Goal: Task Accomplishment & Management: Use online tool/utility

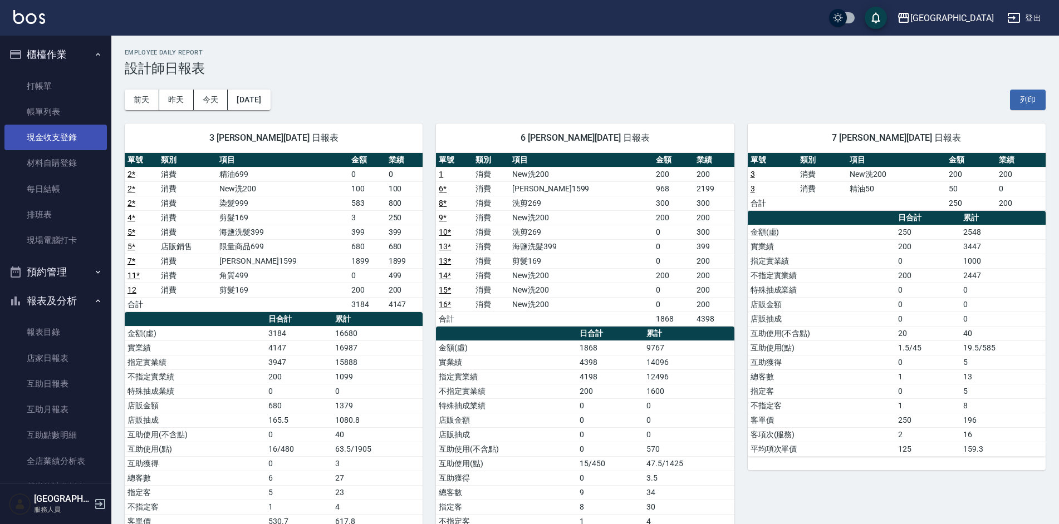
click at [60, 143] on link "現金收支登錄" at bounding box center [55, 138] width 102 height 26
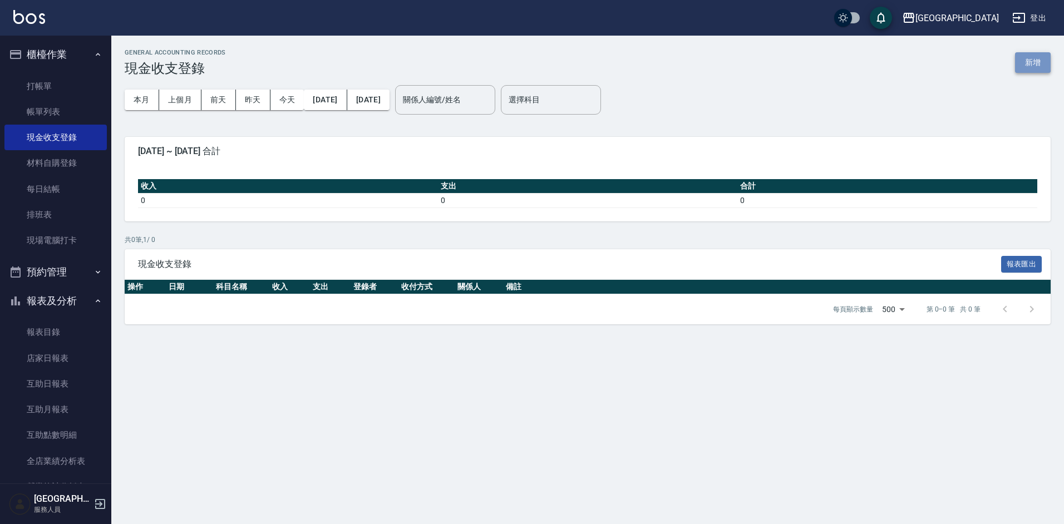
click at [1027, 68] on button "新增" at bounding box center [1033, 62] width 36 height 21
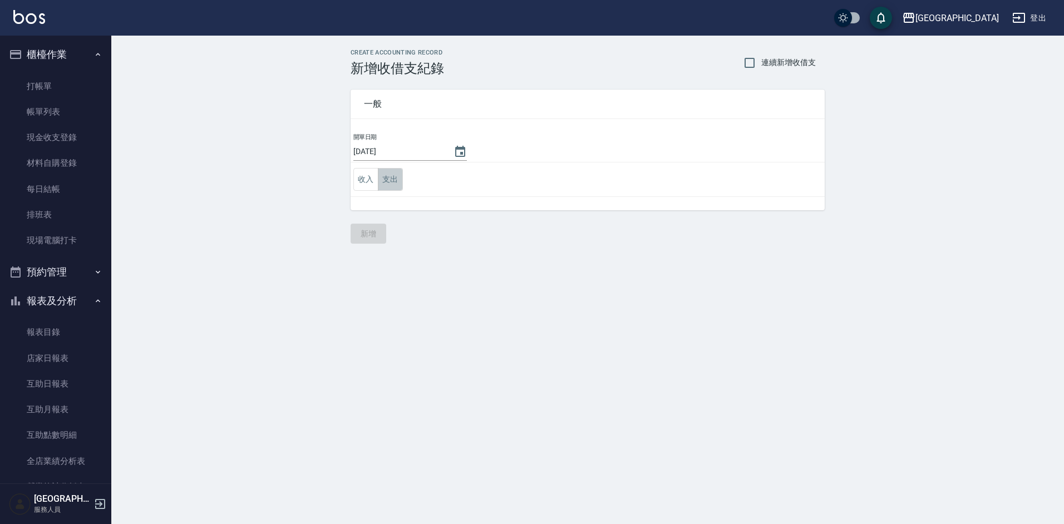
click at [383, 184] on button "支出" at bounding box center [390, 179] width 25 height 23
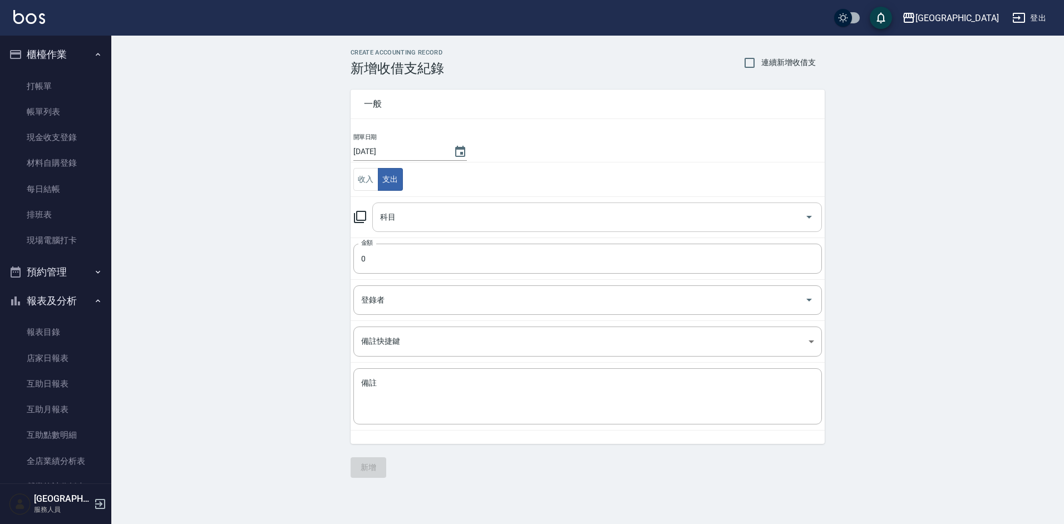
click at [384, 212] on div "科目 科目" at bounding box center [597, 218] width 450 height 30
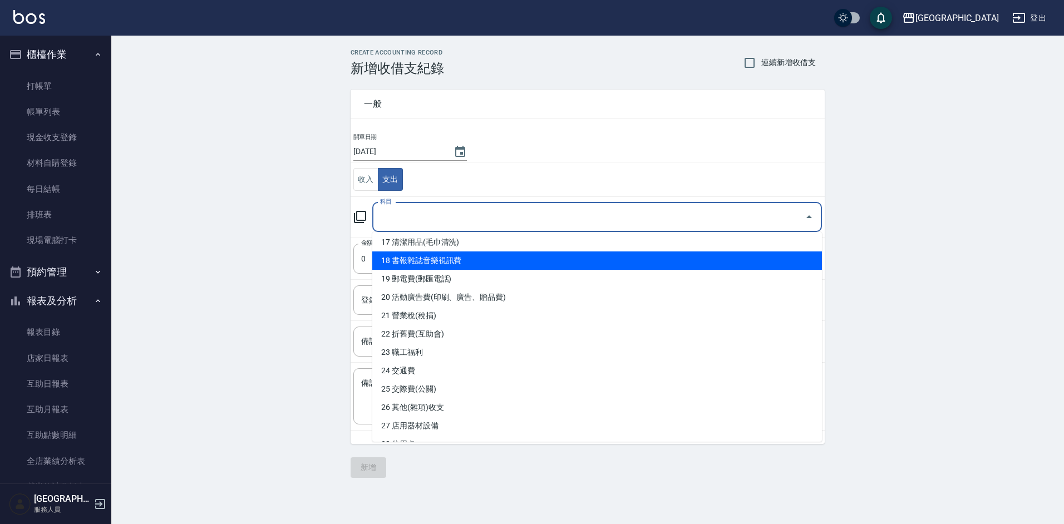
scroll to position [278, 0]
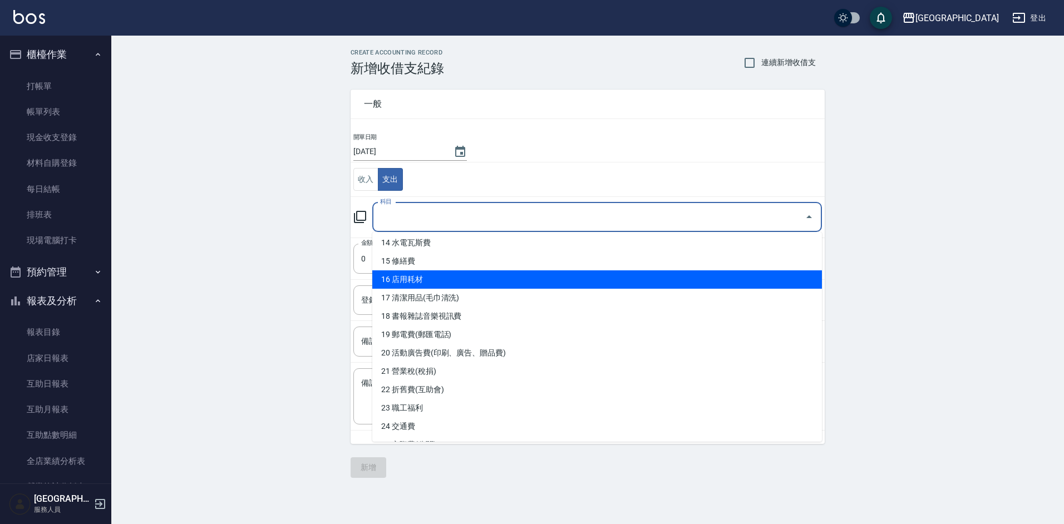
click at [414, 277] on li "16 店用耗材" at bounding box center [597, 280] width 450 height 18
type input "16 店用耗材"
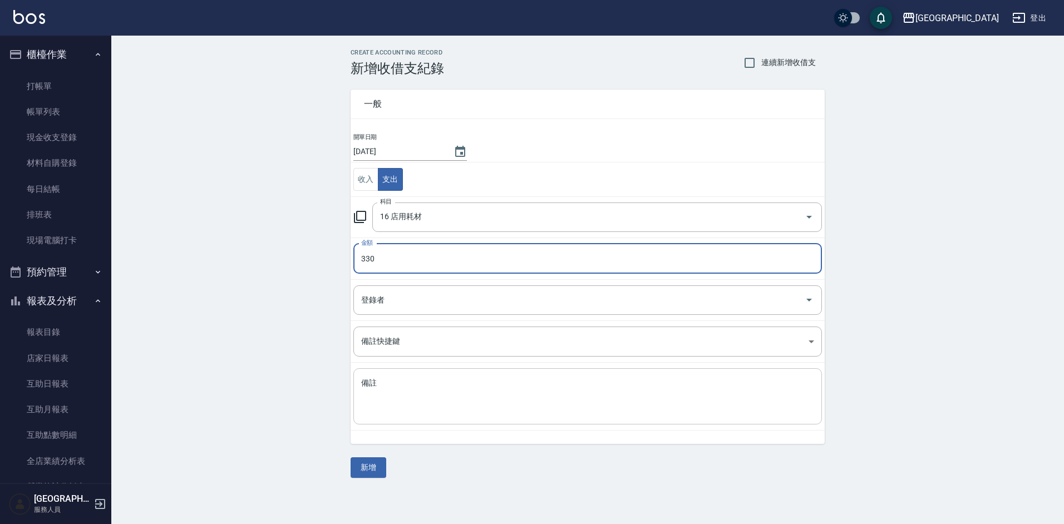
type input "330"
click at [424, 382] on textarea "備註" at bounding box center [587, 397] width 453 height 38
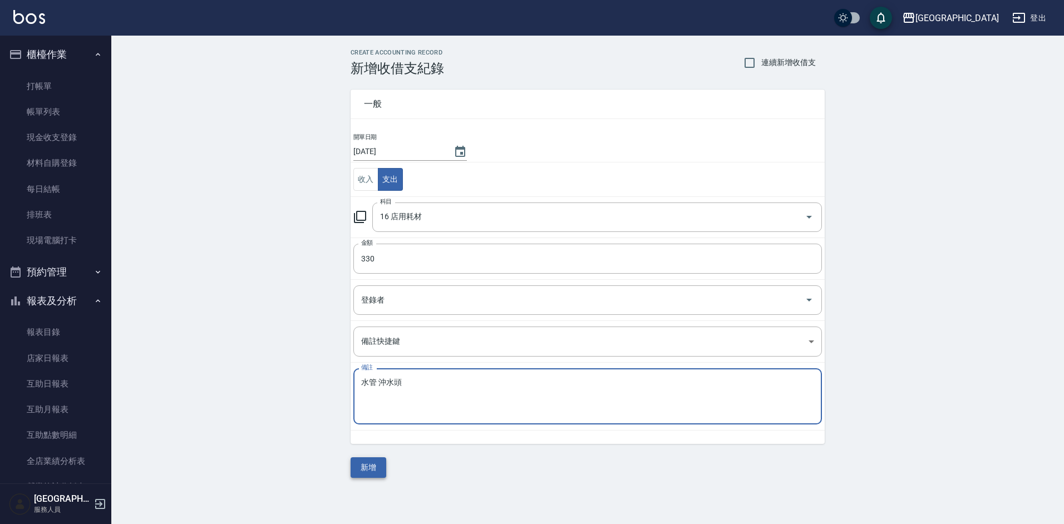
type textarea "水管 沖水頭"
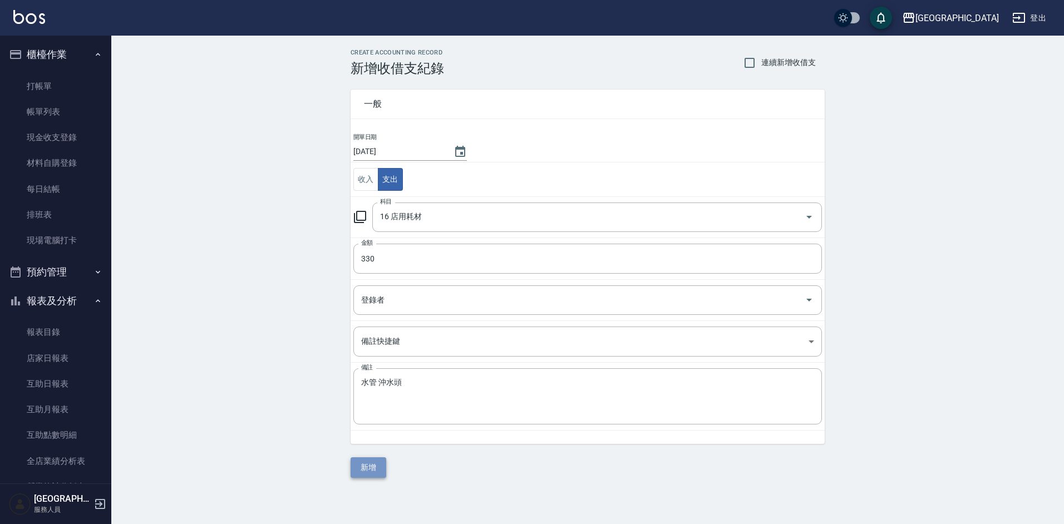
click at [380, 463] on button "新增" at bounding box center [369, 468] width 36 height 21
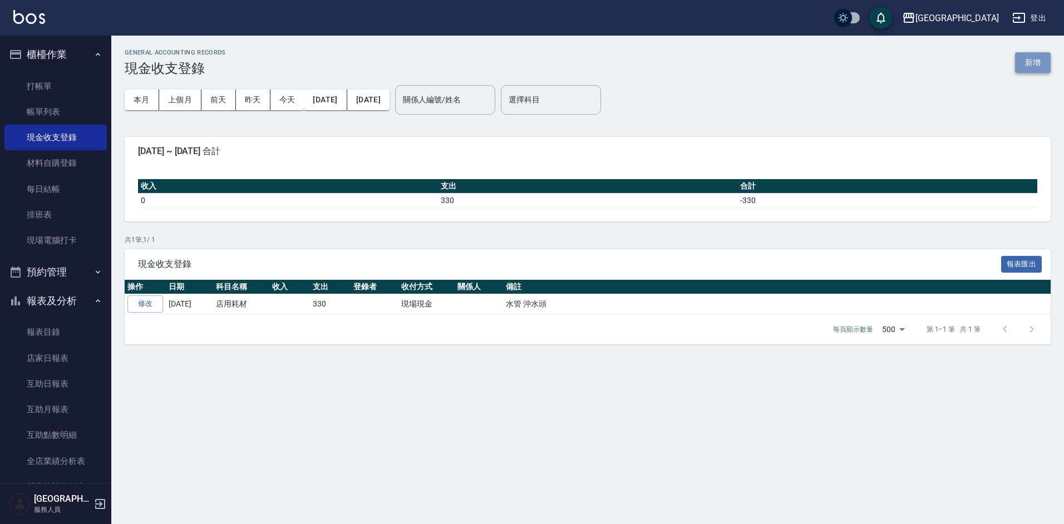
click at [1027, 68] on button "新增" at bounding box center [1033, 62] width 36 height 21
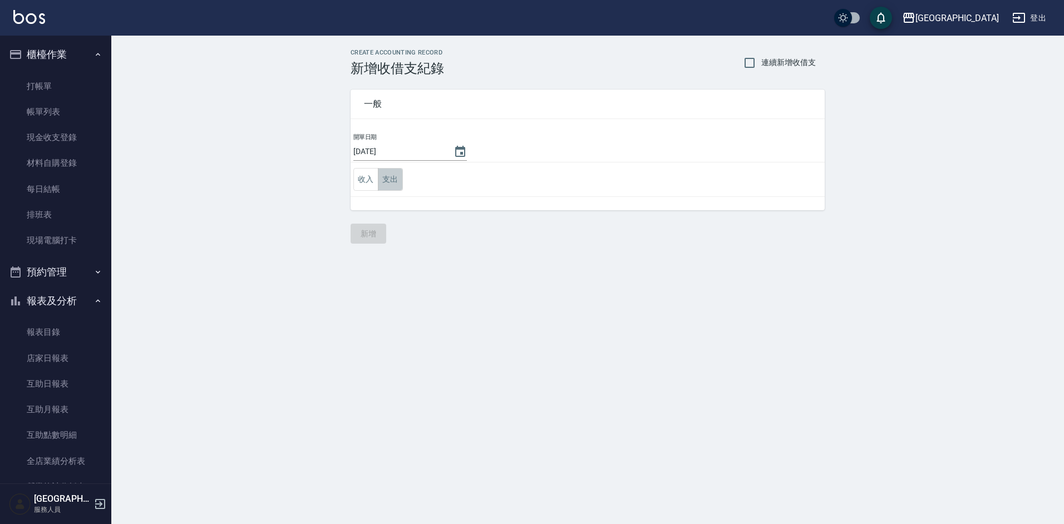
click at [397, 180] on button "支出" at bounding box center [390, 179] width 25 height 23
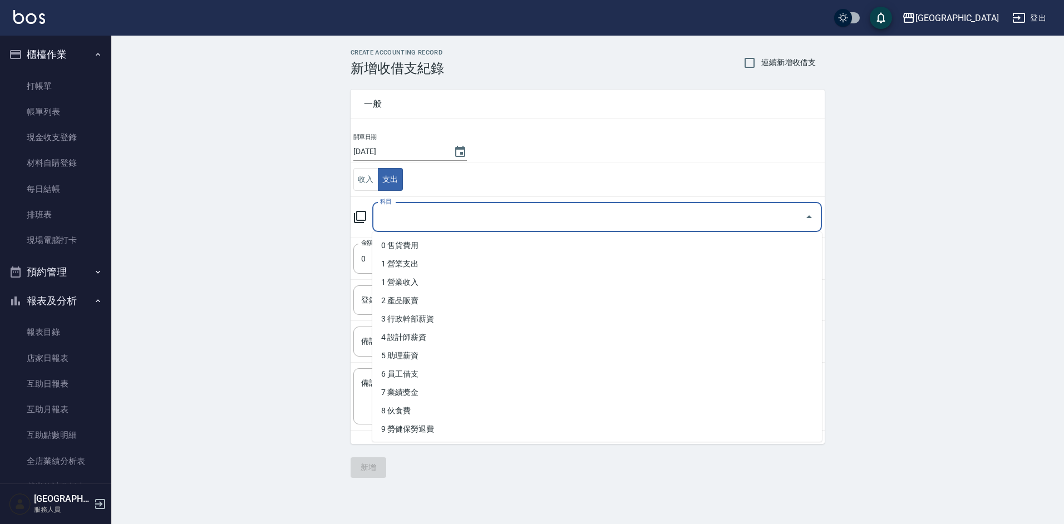
click at [395, 224] on input "科目" at bounding box center [588, 217] width 423 height 19
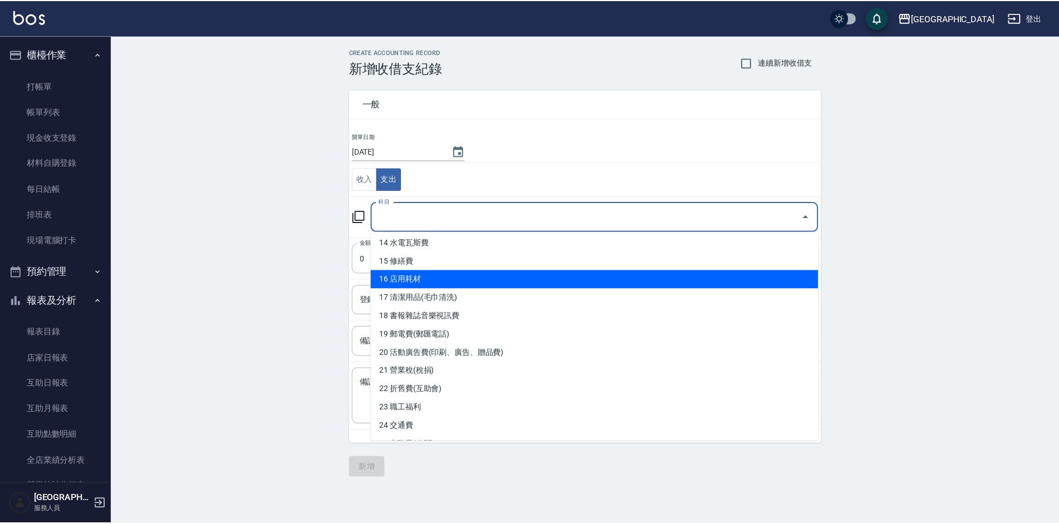
scroll to position [334, 0]
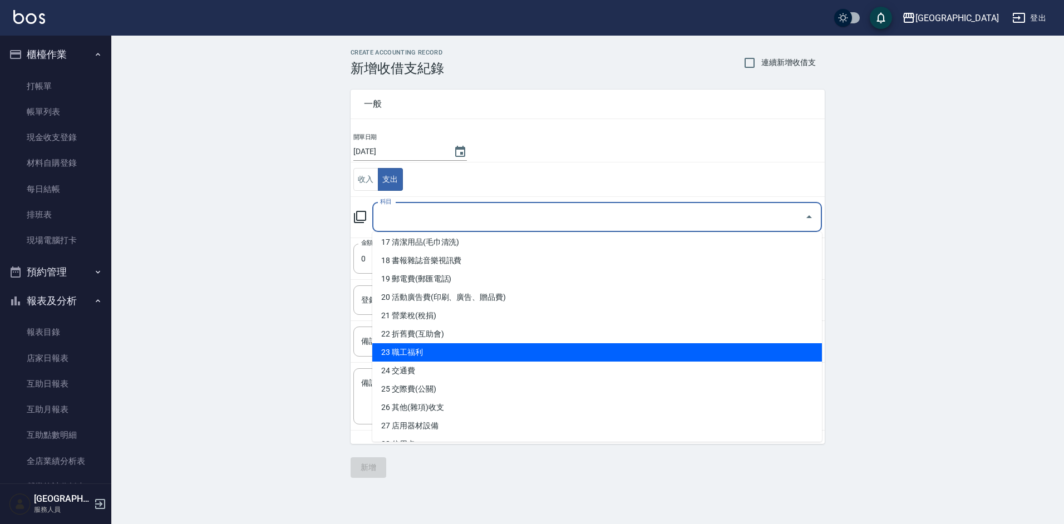
click at [419, 351] on li "23 職工福利" at bounding box center [597, 352] width 450 height 18
type input "23 職工福利"
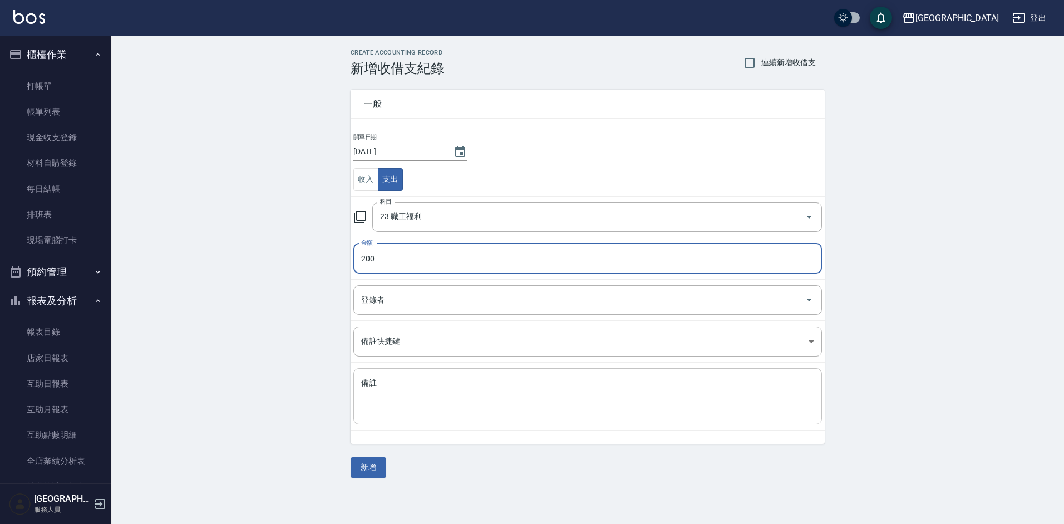
type input "200"
click at [426, 415] on textarea "備註" at bounding box center [587, 397] width 453 height 38
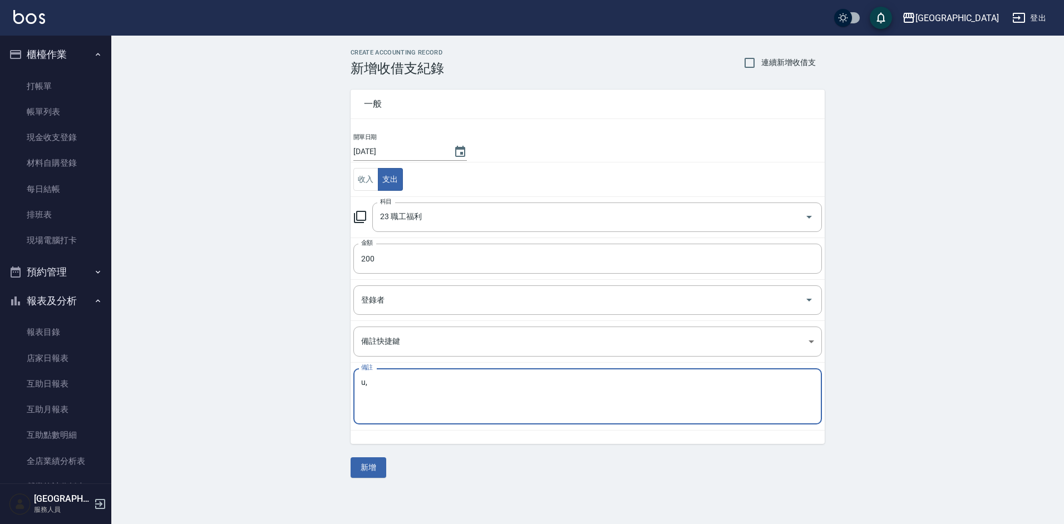
type textarea "u"
type textarea "業績獎金"
click at [392, 262] on input "200" at bounding box center [587, 259] width 469 height 30
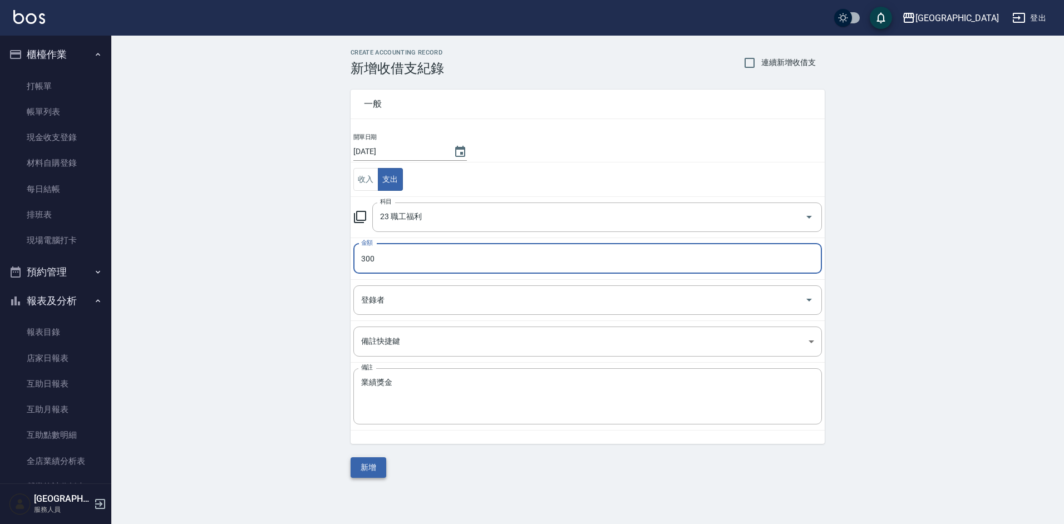
type input "300"
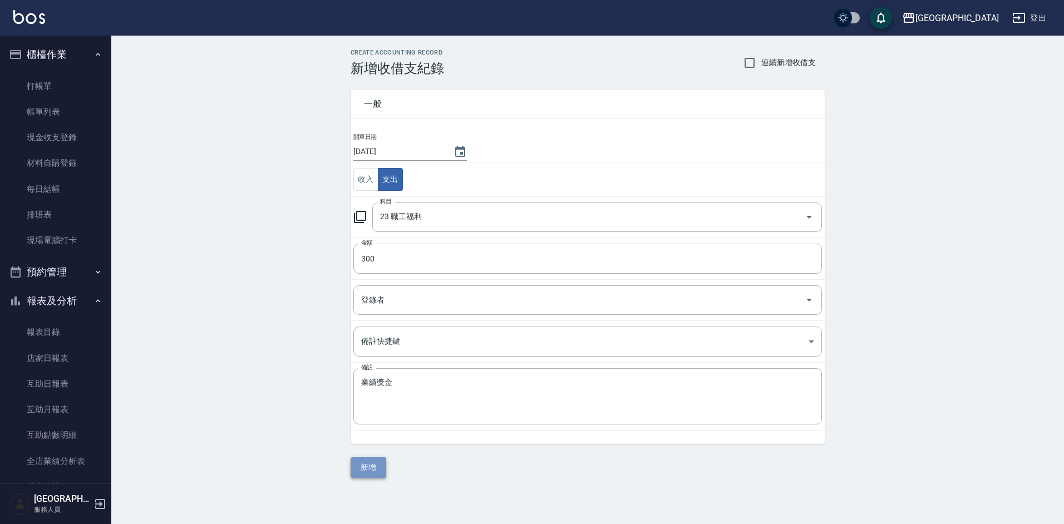
click at [370, 465] on button "新增" at bounding box center [369, 468] width 36 height 21
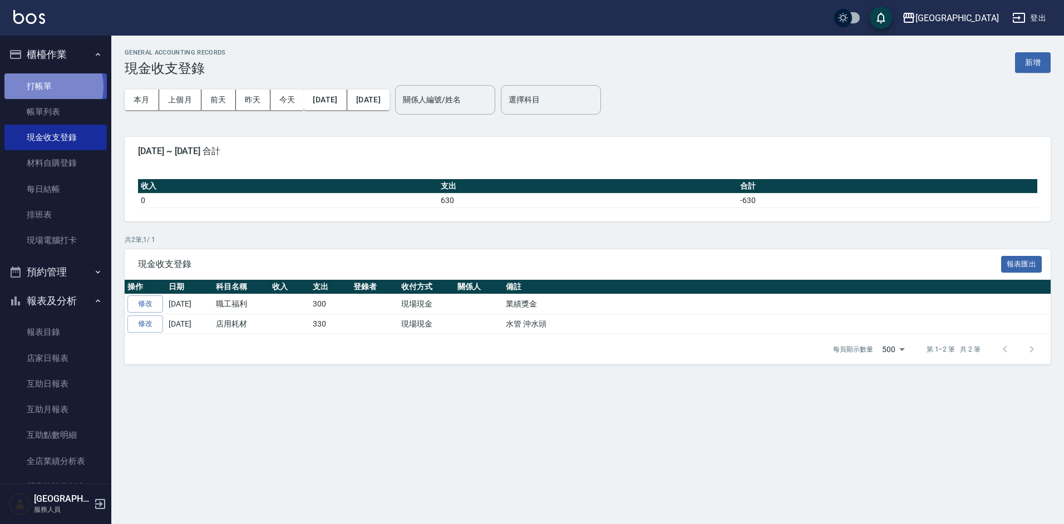
click at [50, 86] on link "打帳單" at bounding box center [55, 86] width 102 height 26
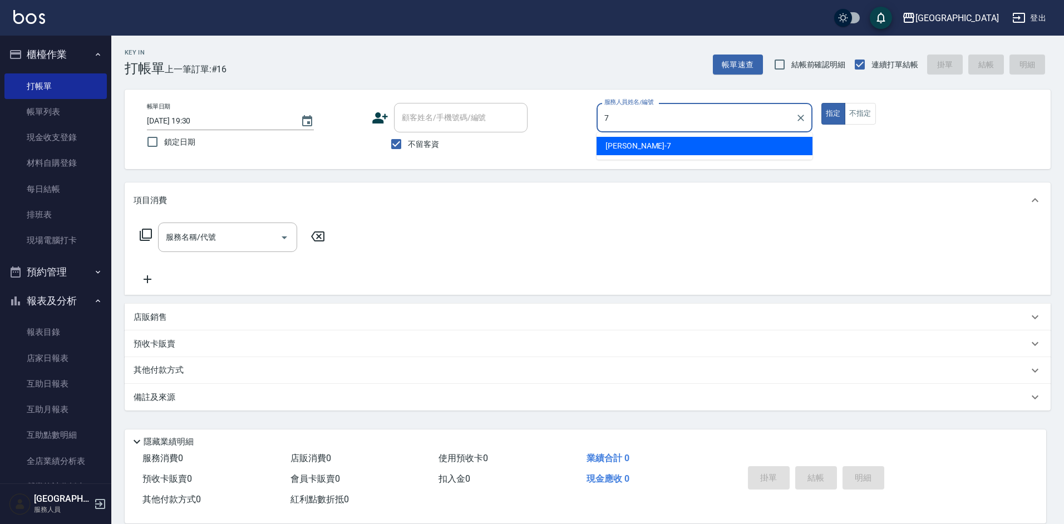
type input "[PERSON_NAME]-7"
type button "true"
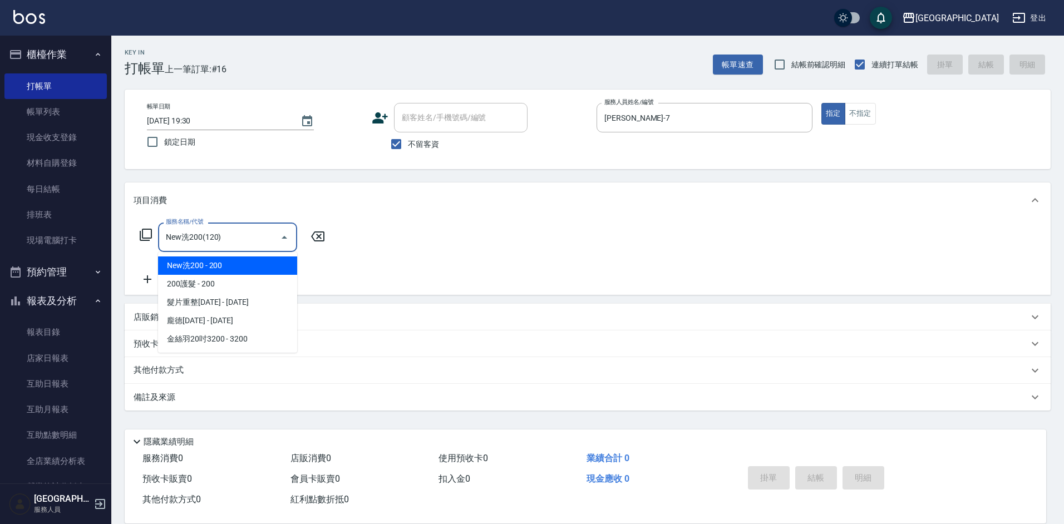
type input "New洗200(120)"
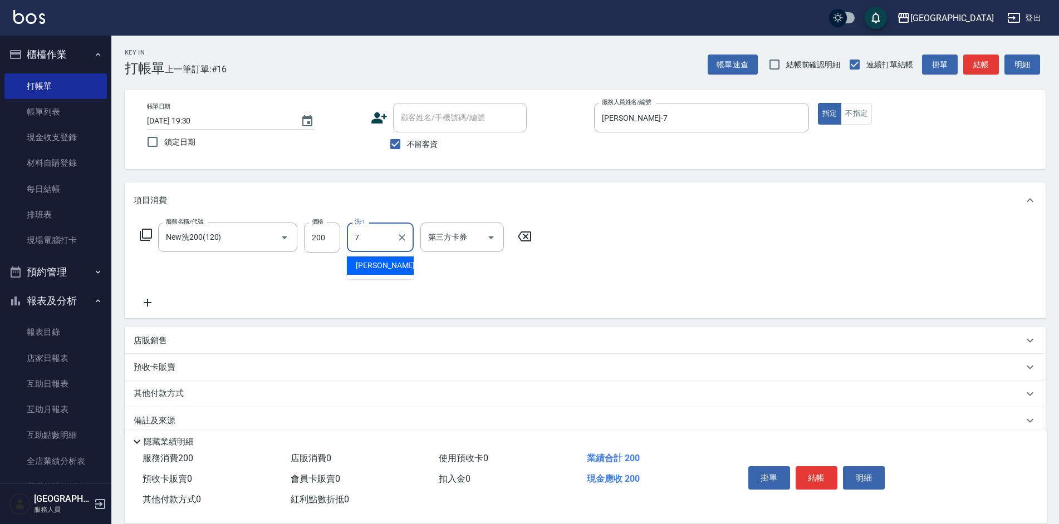
type input "[PERSON_NAME]-7"
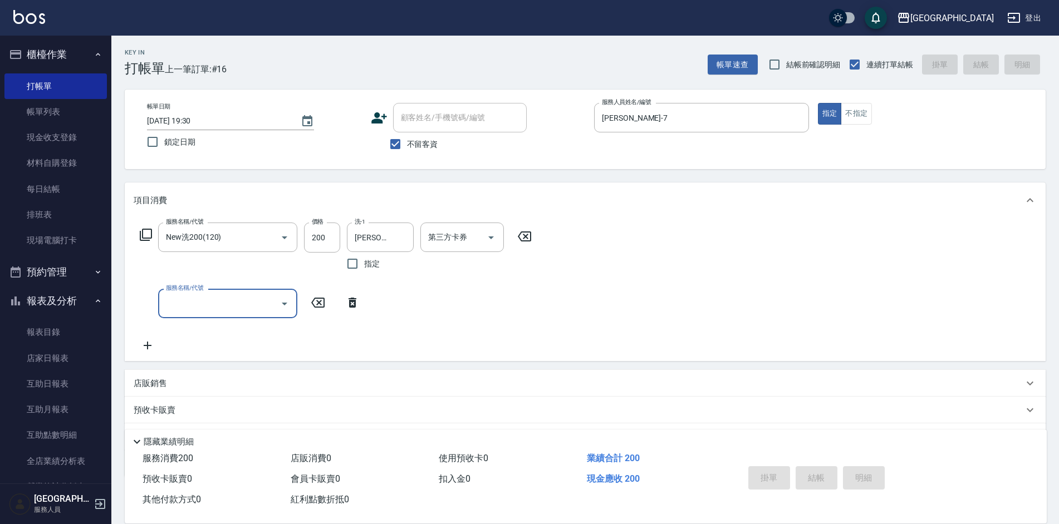
type input "[DATE] 19:43"
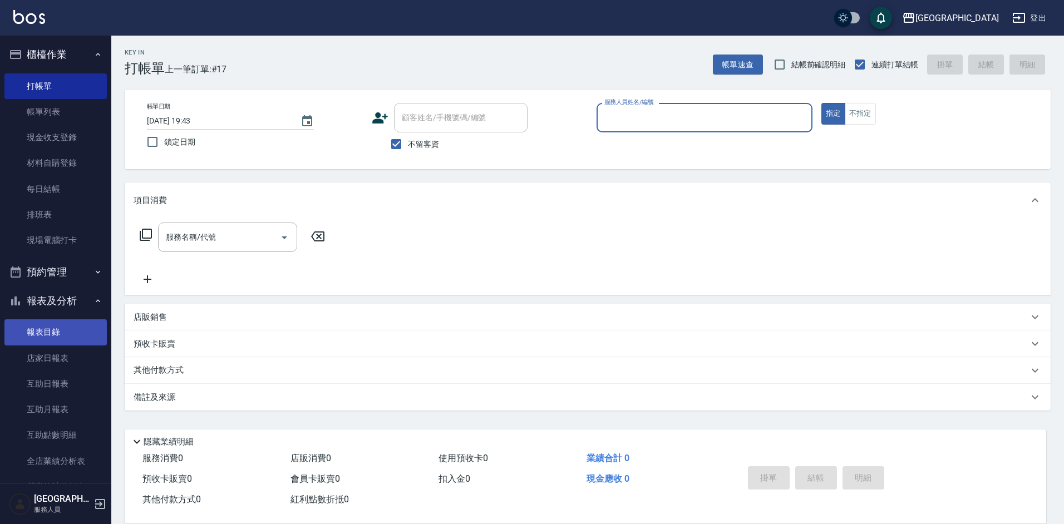
click at [57, 326] on link "報表目錄" at bounding box center [55, 333] width 102 height 26
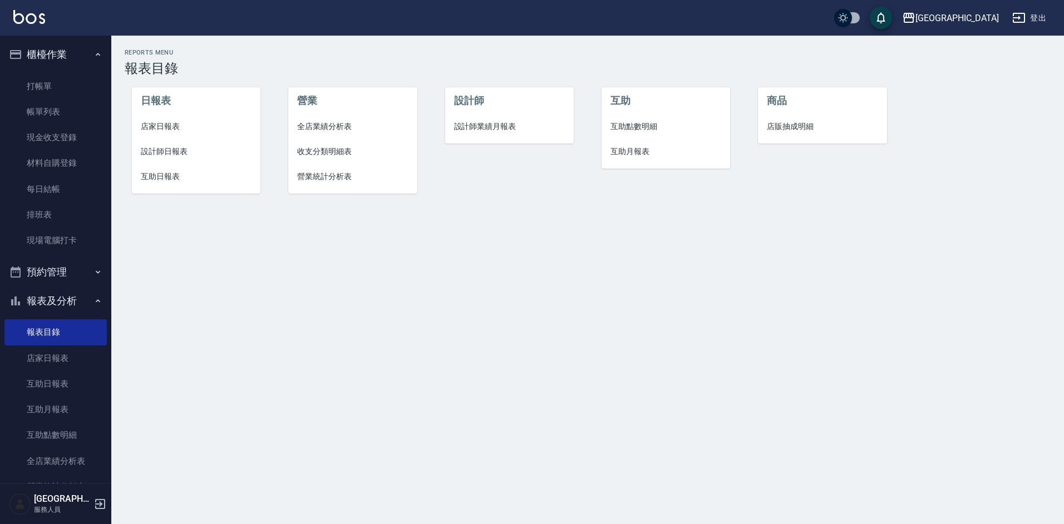
click at [170, 121] on span "店家日報表" at bounding box center [196, 127] width 111 height 12
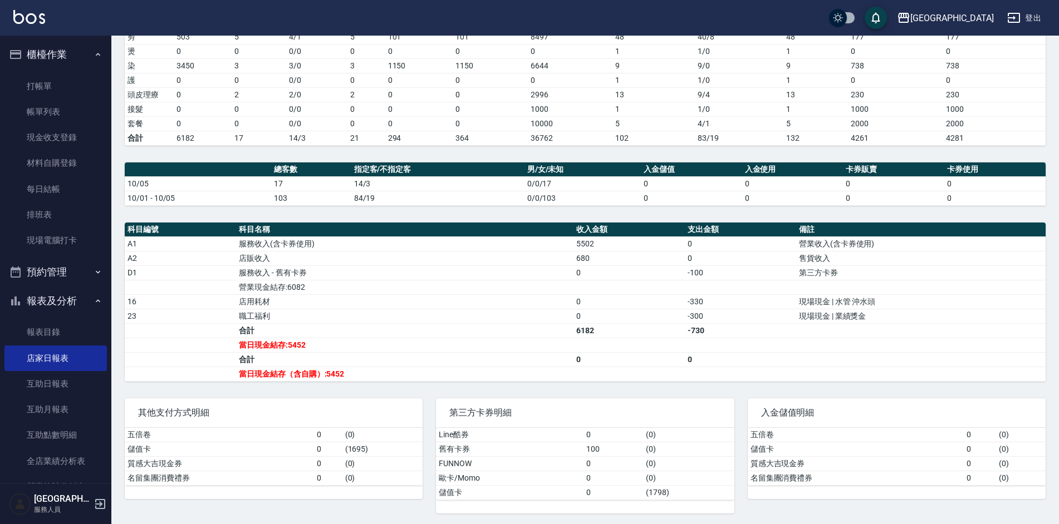
scroll to position [197, 0]
